Goal: Information Seeking & Learning: Learn about a topic

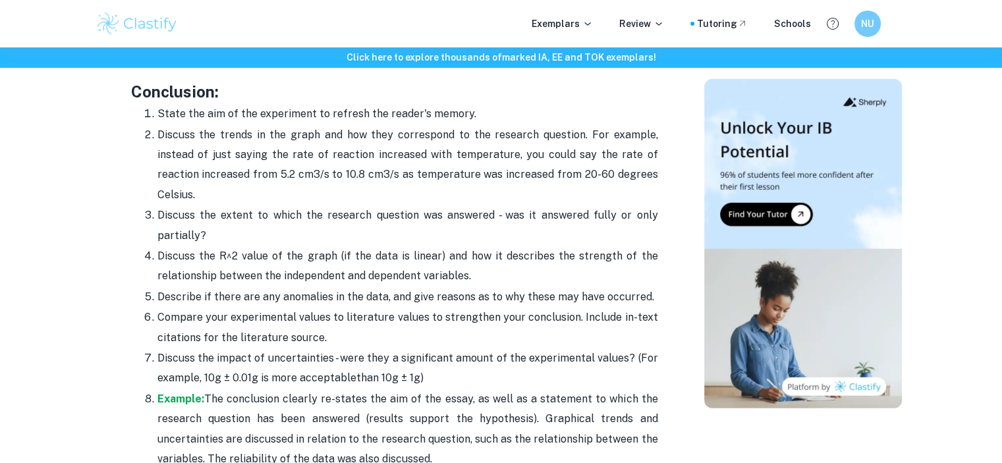
scroll to position [3451, 0]
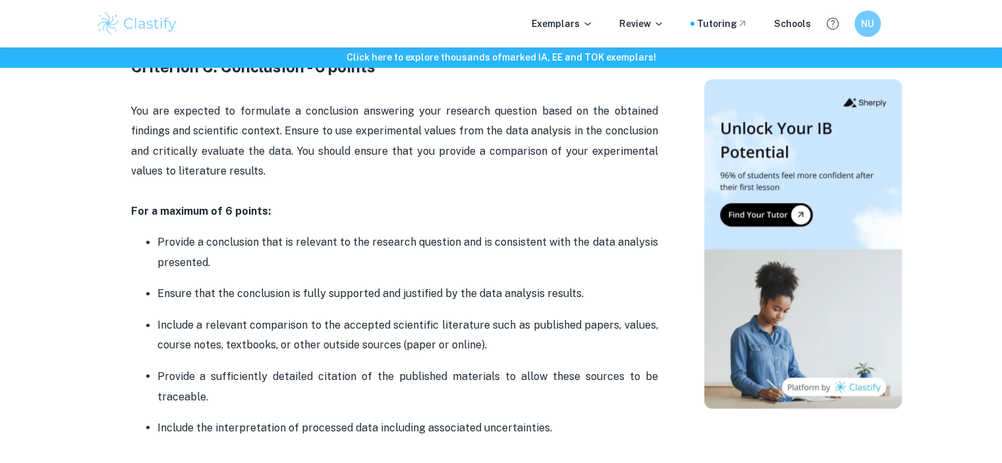
scroll to position [2147, 0]
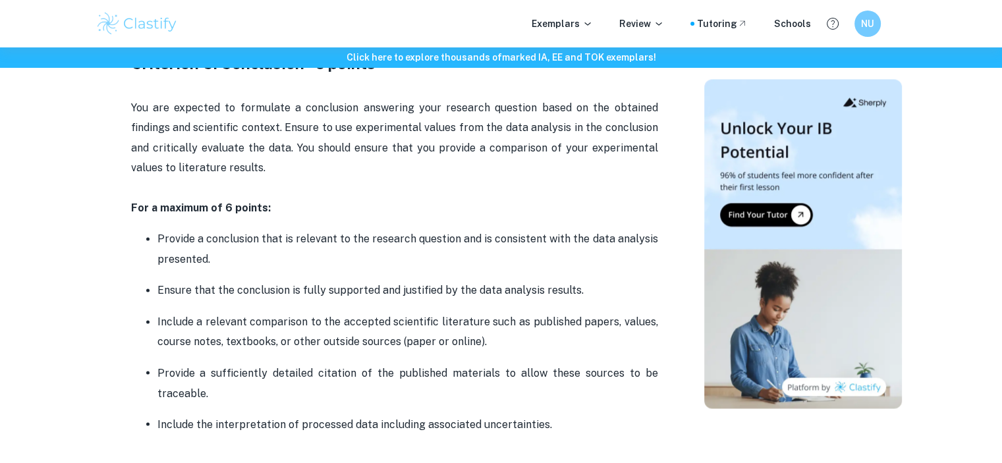
click at [578, 229] on p "Provide a conclusion that is relevant to the research question and is consisten…" at bounding box center [407, 249] width 500 height 40
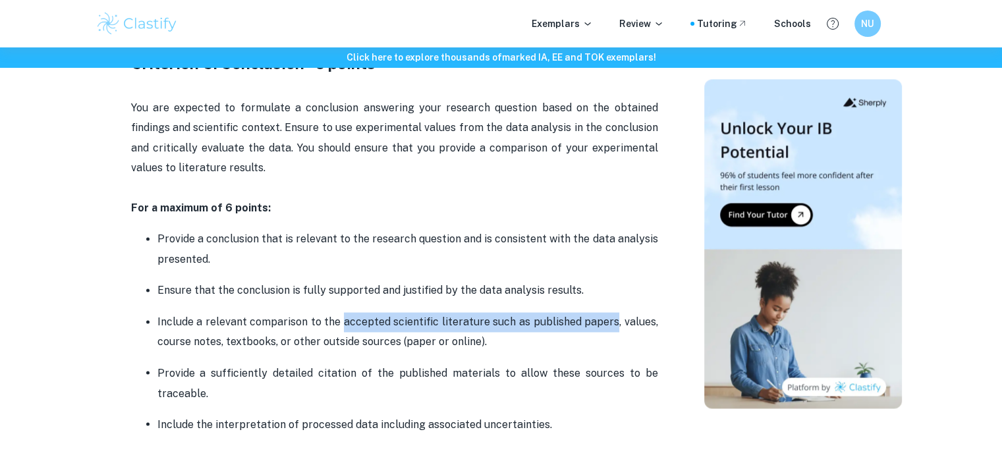
drag, startPoint x: 344, startPoint y: 320, endPoint x: 616, endPoint y: 321, distance: 272.6
click at [616, 321] on p "Include a relevant comparison to the accepted scientific literature such as pub…" at bounding box center [407, 332] width 500 height 40
copy p "accepted scientific literature such as published papers"
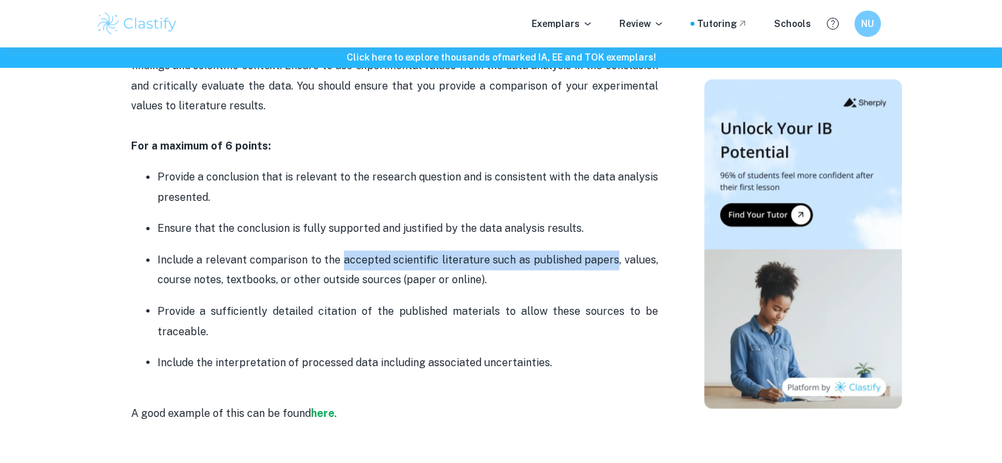
scroll to position [2213, 0]
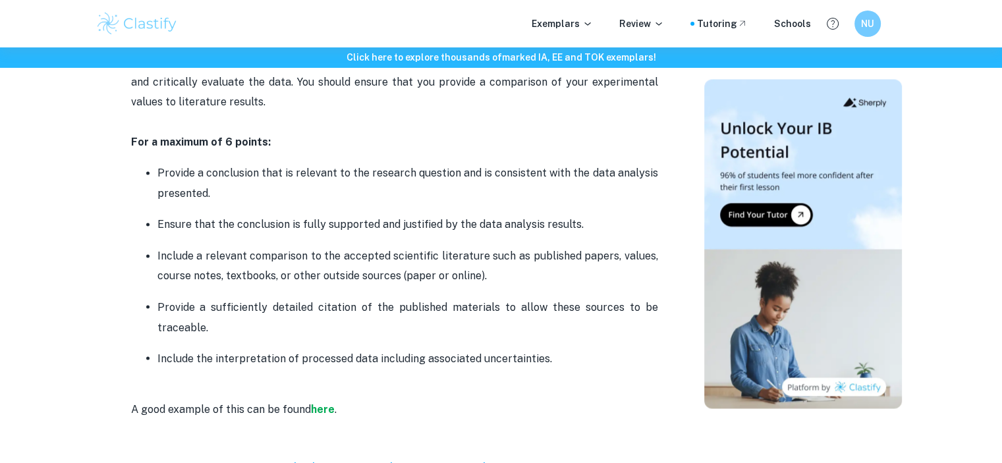
click at [469, 210] on ul "Provide a conclusion that is relevant to the research question and is consisten…" at bounding box center [394, 265] width 527 height 205
drag, startPoint x: 158, startPoint y: 168, endPoint x: 176, endPoint y: 178, distance: 20.3
click at [176, 178] on p "Provide a conclusion that is relevant to the research question and is consisten…" at bounding box center [407, 183] width 500 height 40
click at [171, 200] on p "Provide a conclusion that is relevant to the research question and is consisten…" at bounding box center [407, 183] width 500 height 40
drag, startPoint x: 155, startPoint y: 250, endPoint x: 514, endPoint y: 280, distance: 359.5
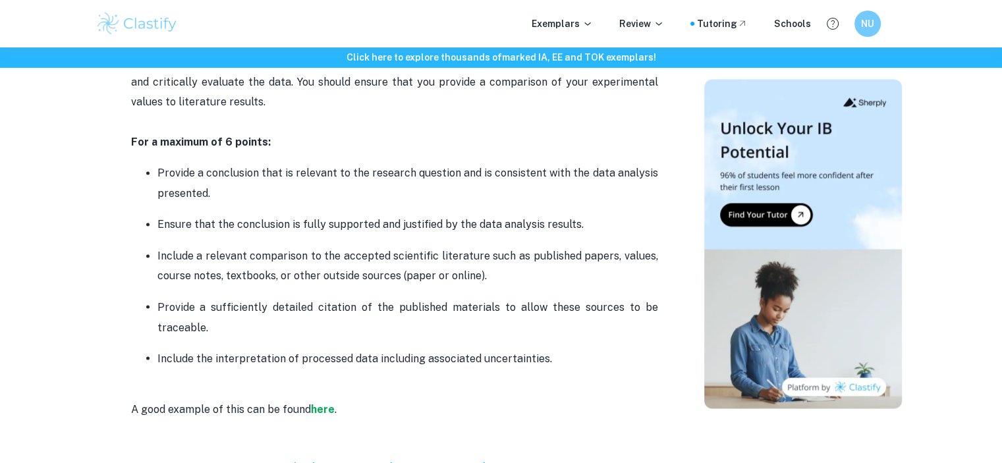
click at [514, 280] on ul "Provide a conclusion that is relevant to the research question and is consisten…" at bounding box center [394, 265] width 527 height 205
copy p "Include a relevant comparison to the accepted scientific literature such as pub…"
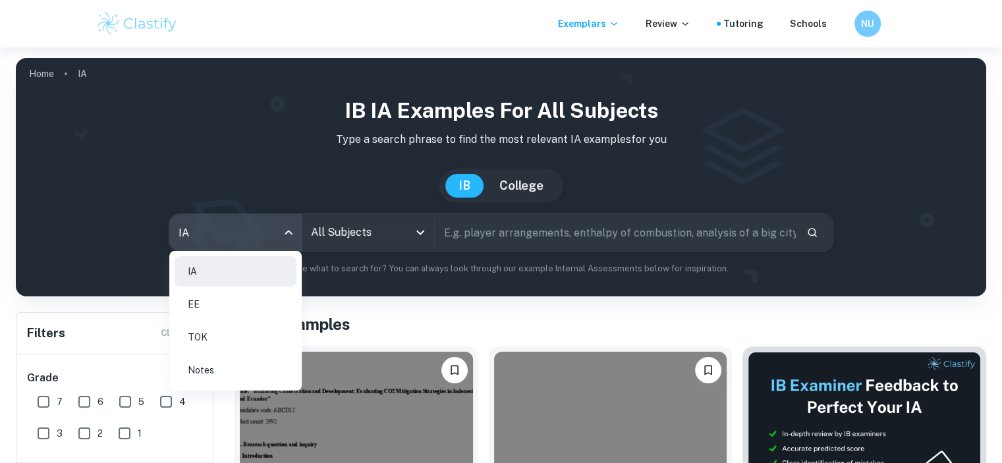
click at [402, 239] on div at bounding box center [501, 231] width 1002 height 463
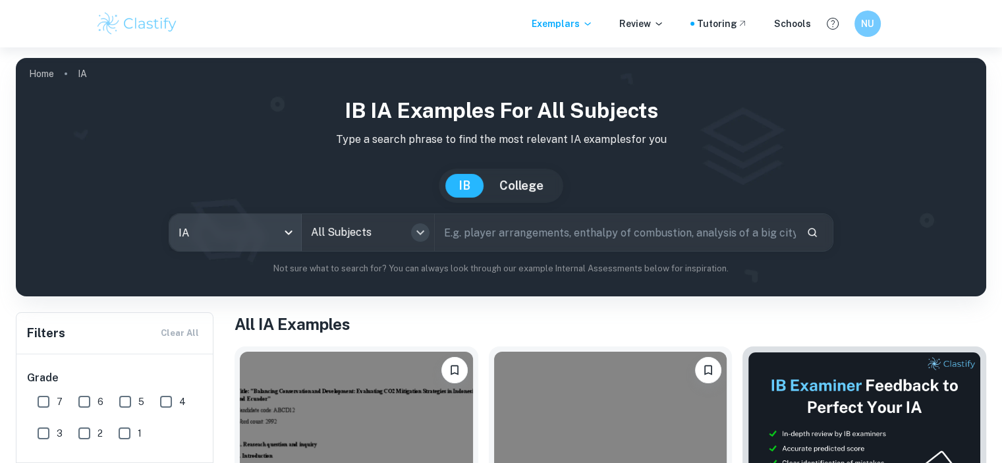
click at [423, 235] on icon "Open" at bounding box center [420, 233] width 16 height 16
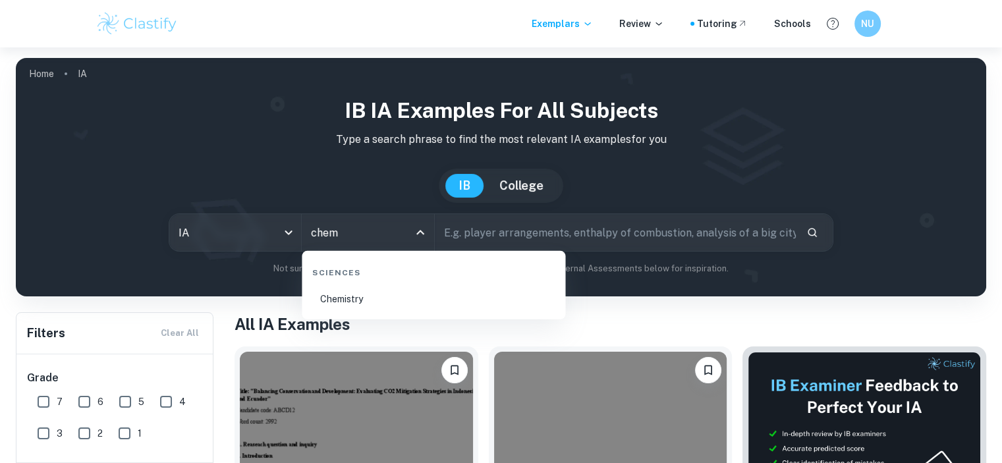
drag, startPoint x: 446, startPoint y: 311, endPoint x: 450, endPoint y: 300, distance: 12.5
click at [446, 311] on li "Chemistry" at bounding box center [433, 299] width 253 height 30
type input "Chemistry"
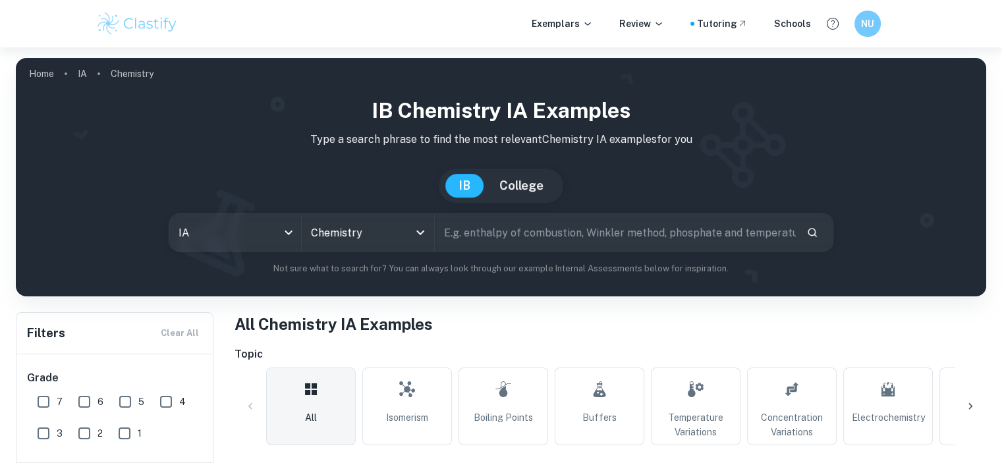
click at [500, 236] on input "text" at bounding box center [615, 232] width 361 height 37
type input "ascorbi"
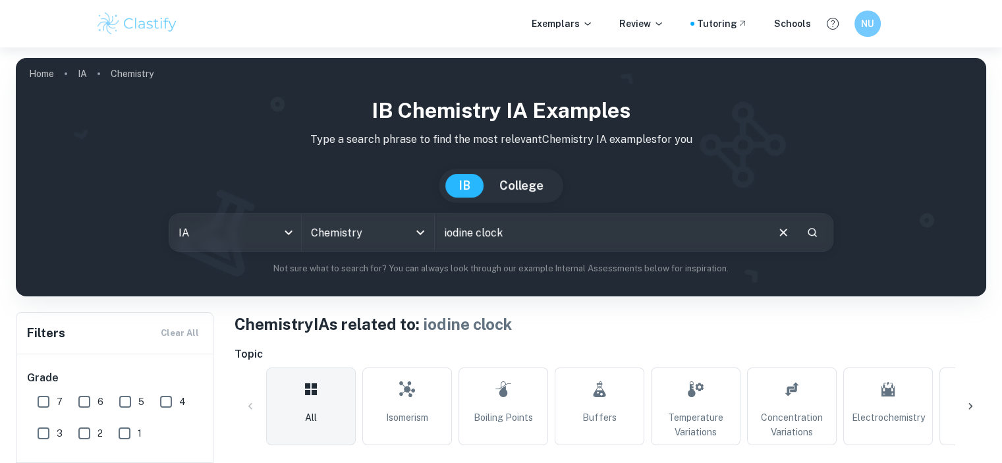
click at [542, 238] on input "iodine clock" at bounding box center [600, 232] width 331 height 37
type input "iodine clock, ascorbic acid"
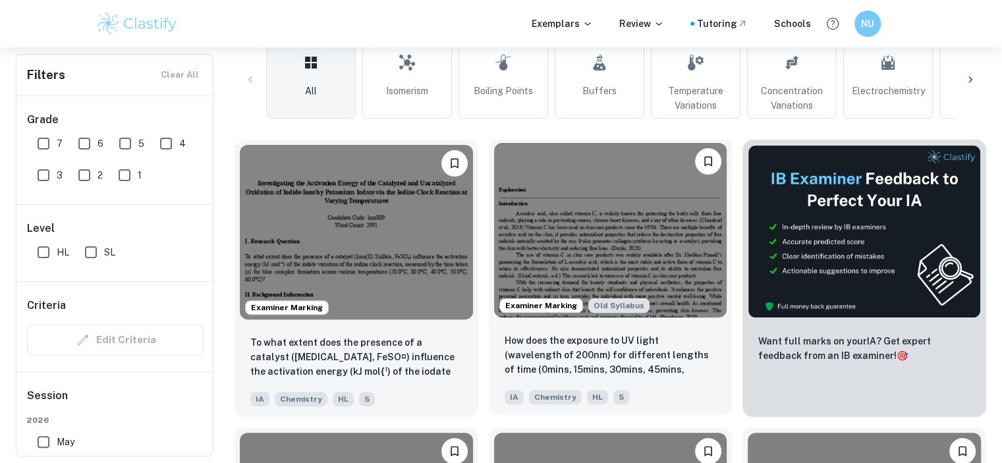
scroll to position [329, 0]
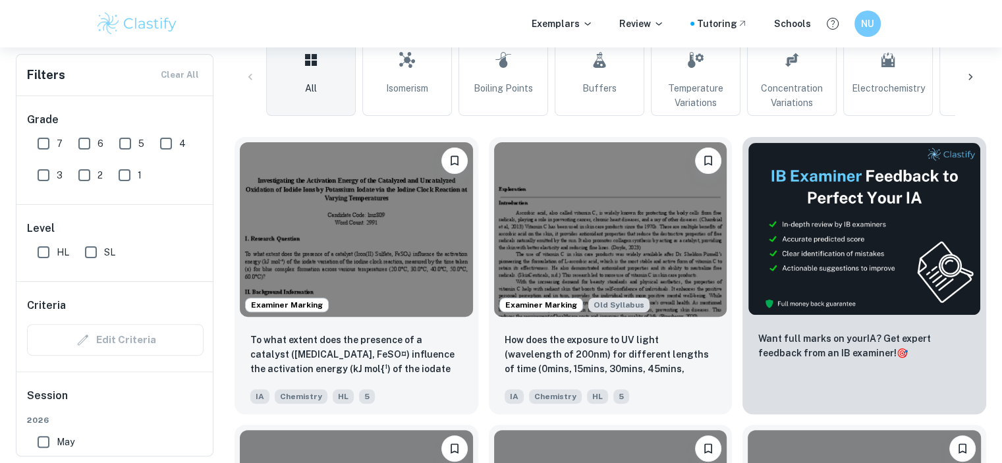
click at [483, 289] on div "Examiner Marking Old Syllabus How does the exposure to UV light (wavelength of …" at bounding box center [605, 270] width 254 height 288
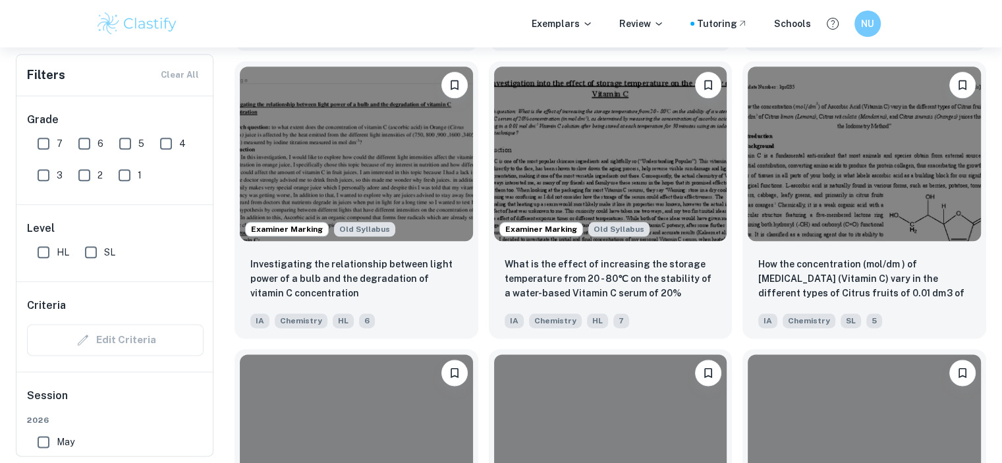
scroll to position [1580, 0]
